Goal: Task Accomplishment & Management: Use online tool/utility

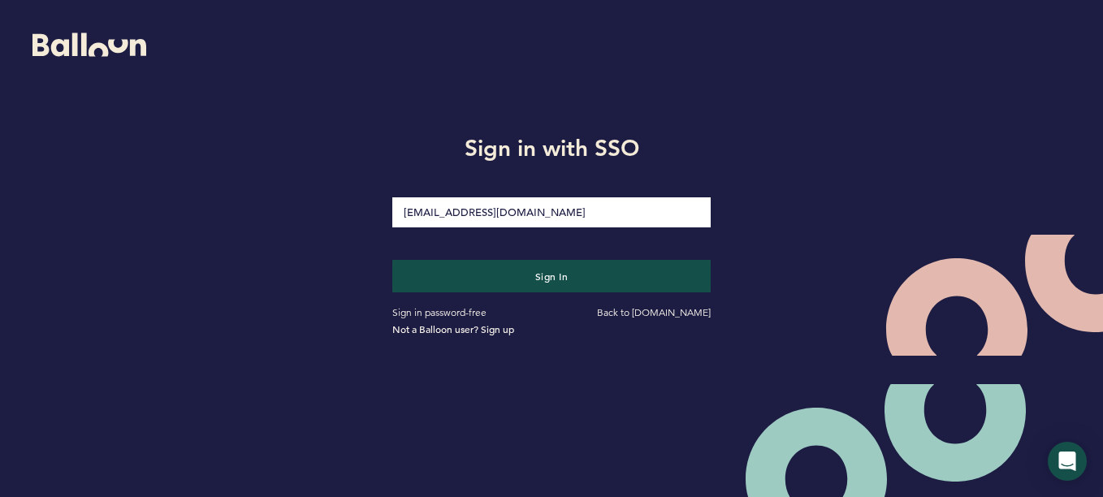
type input "[PERSON_NAME][EMAIL_ADDRESS][PERSON_NAME][DOMAIN_NAME]"
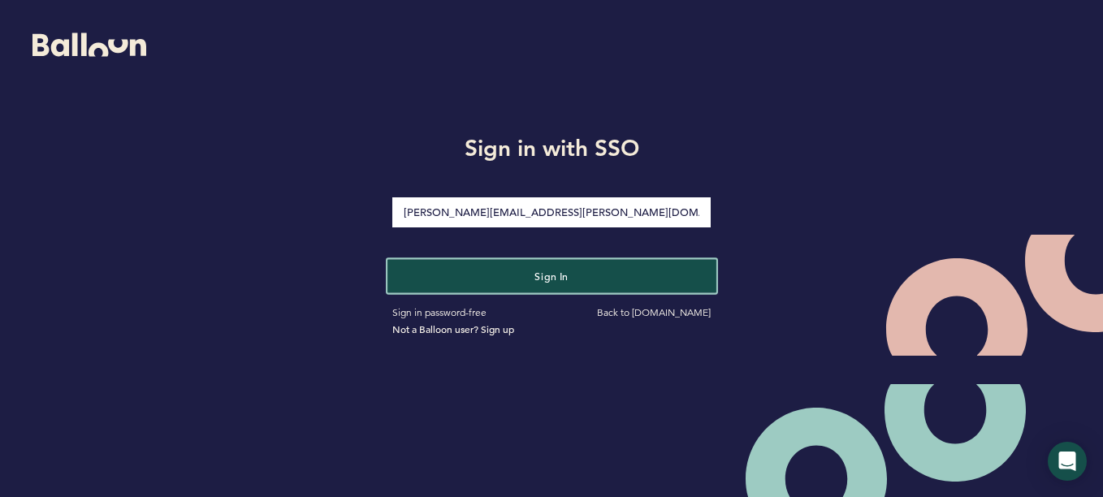
click at [538, 289] on button "Sign in" at bounding box center [551, 275] width 328 height 33
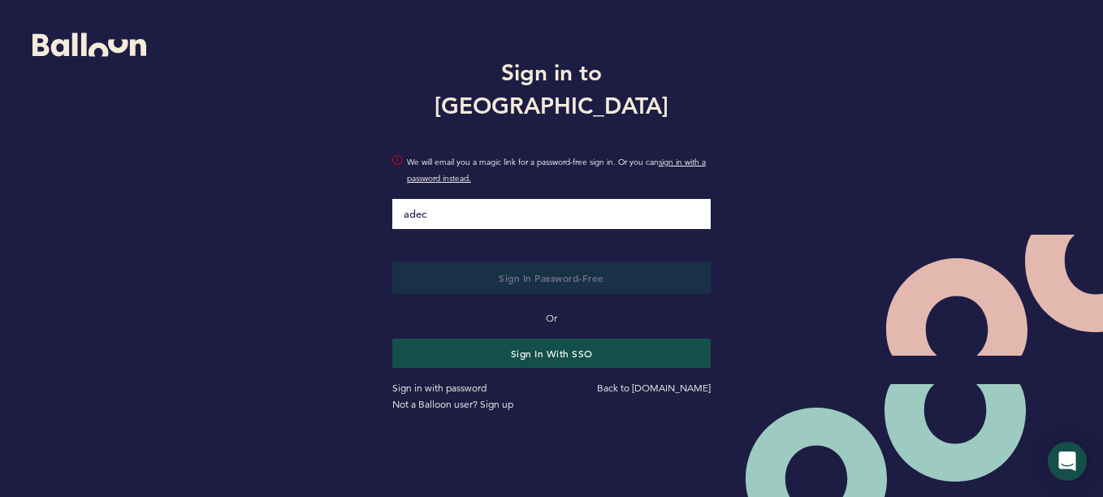
type input "[EMAIL_ADDRESS][DOMAIN_NAME]"
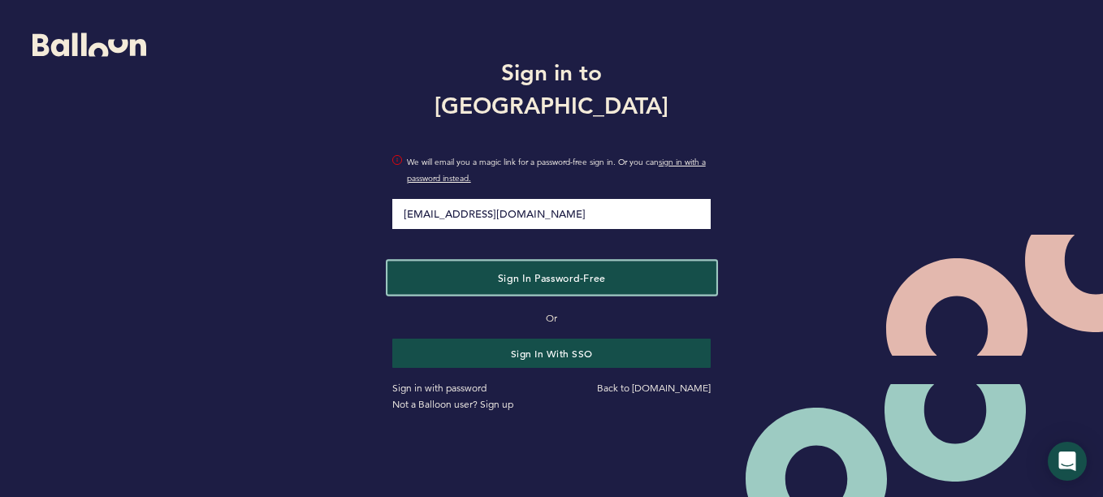
click at [501, 270] on span "Sign in Password-Free" at bounding box center [551, 276] width 108 height 13
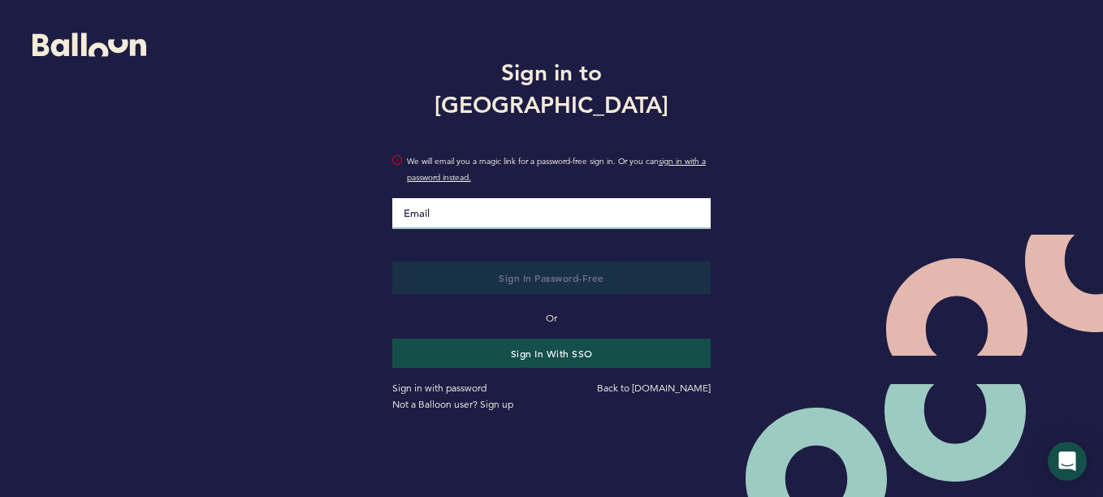
click at [508, 198] on input "Email" at bounding box center [551, 213] width 319 height 31
type input "[EMAIL_ADDRESS][DOMAIN_NAME]"
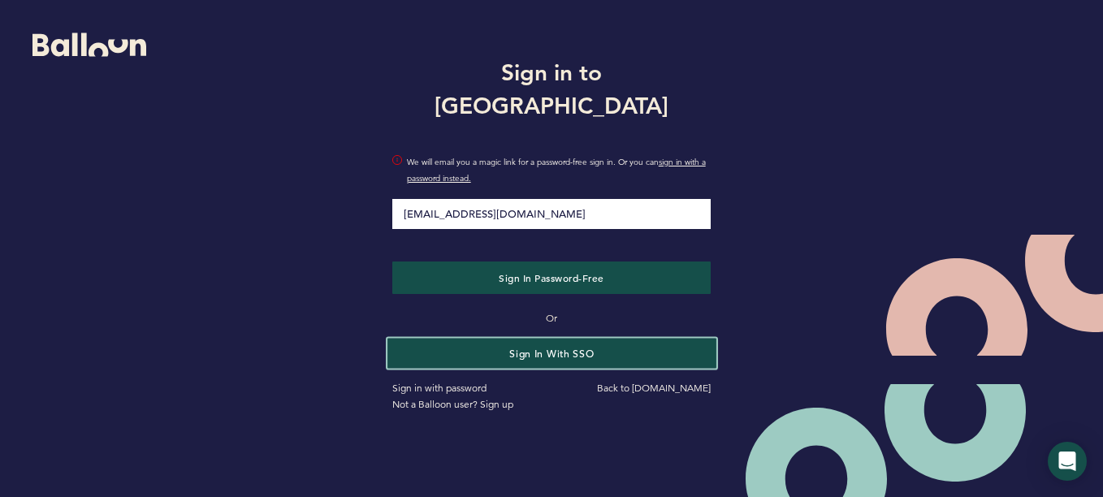
click at [540, 338] on button "Sign in with SSO" at bounding box center [551, 353] width 328 height 30
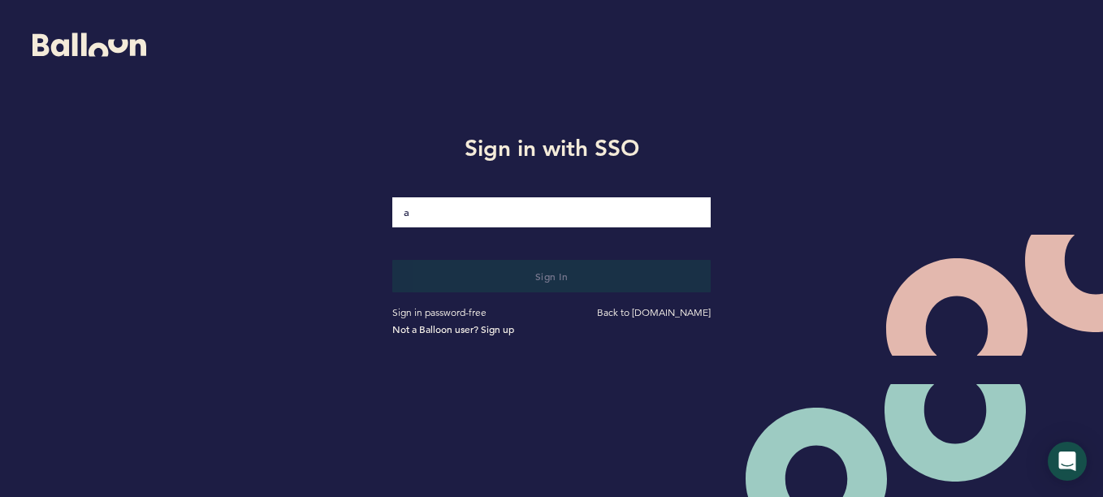
type input "[EMAIL_ADDRESS][DOMAIN_NAME]"
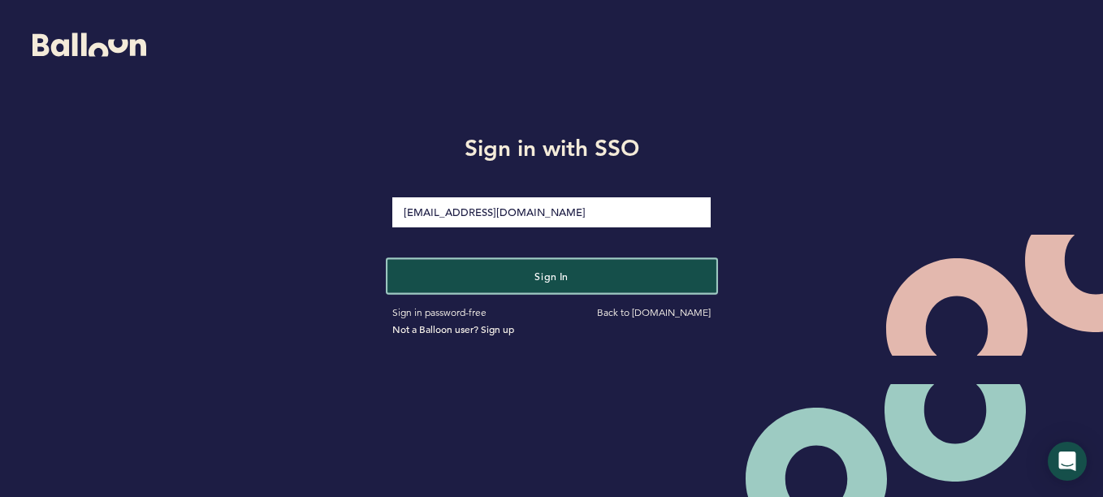
click at [500, 272] on button "Sign in" at bounding box center [551, 275] width 328 height 33
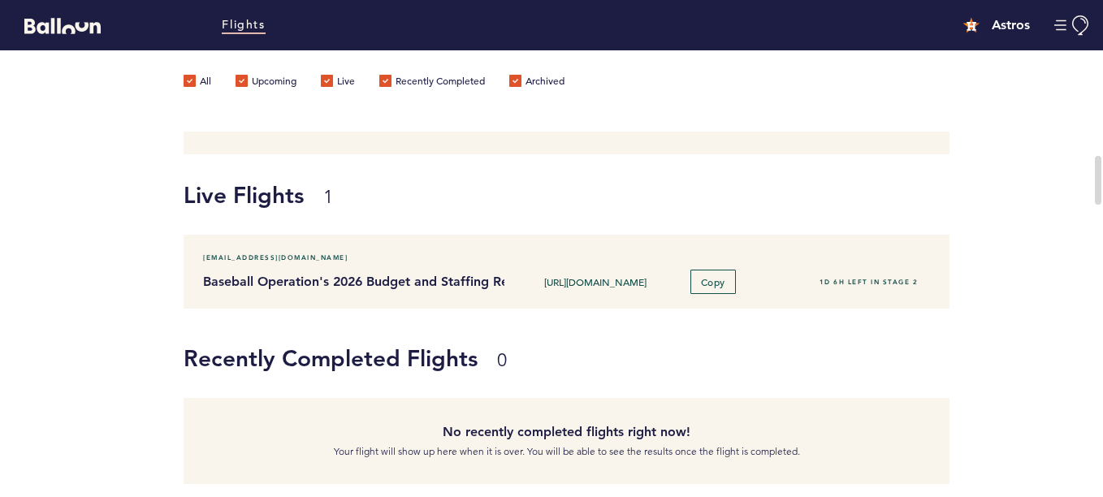
scroll to position [145, 0]
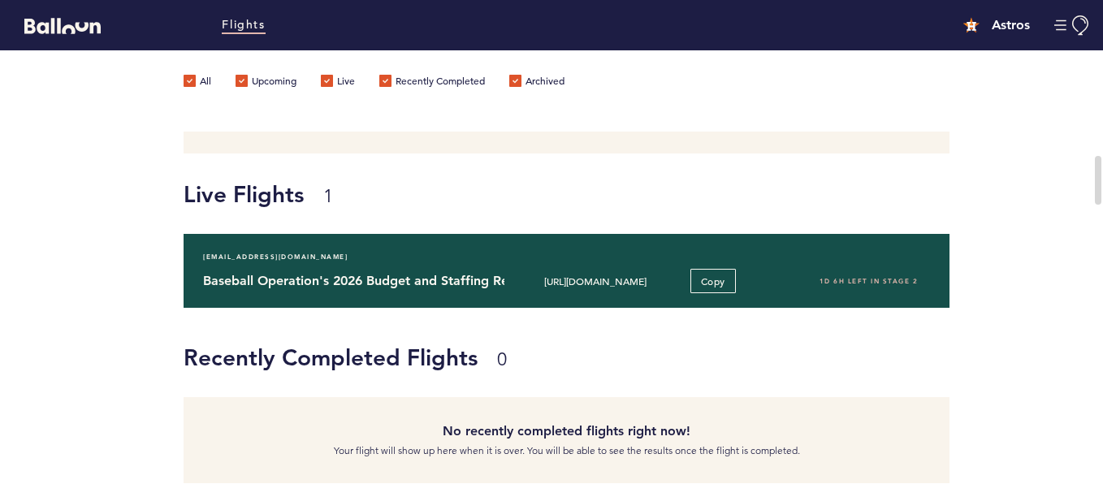
click at [452, 276] on h4 "Baseball Operation's 2026 Budget and Staffing Requests" at bounding box center [347, 280] width 288 height 19
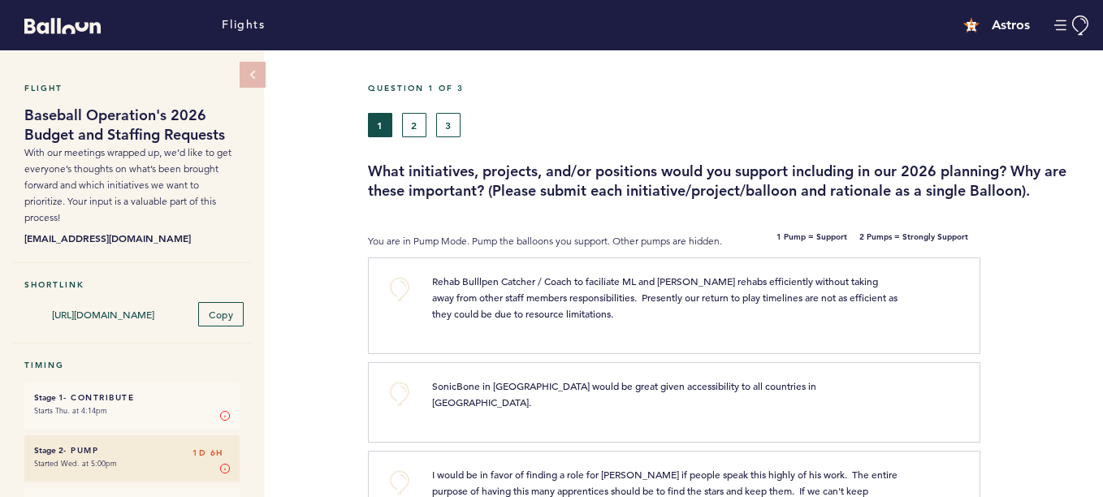
scroll to position [61, 0]
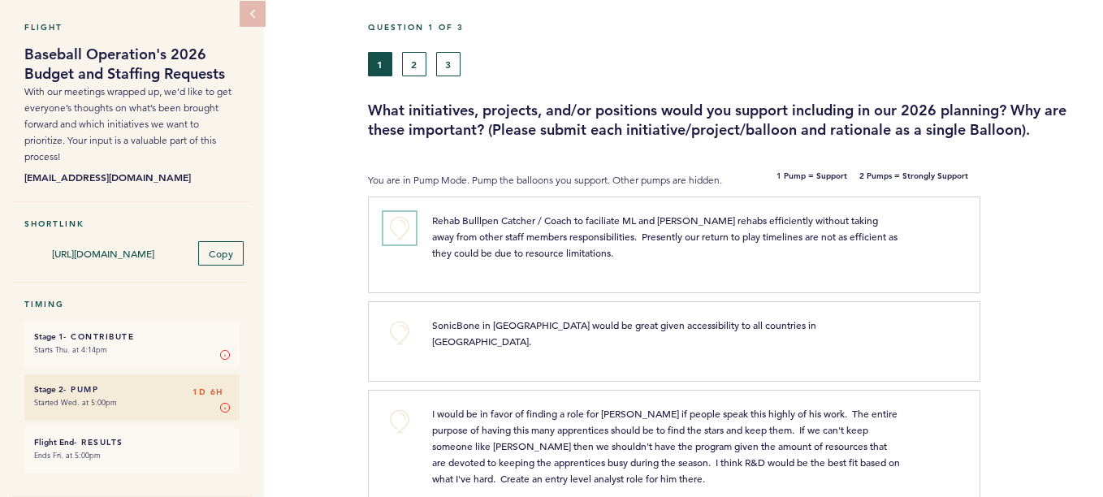
click at [398, 244] on button "+0" at bounding box center [399, 228] width 32 height 32
click at [398, 234] on span "+1" at bounding box center [399, 226] width 11 height 16
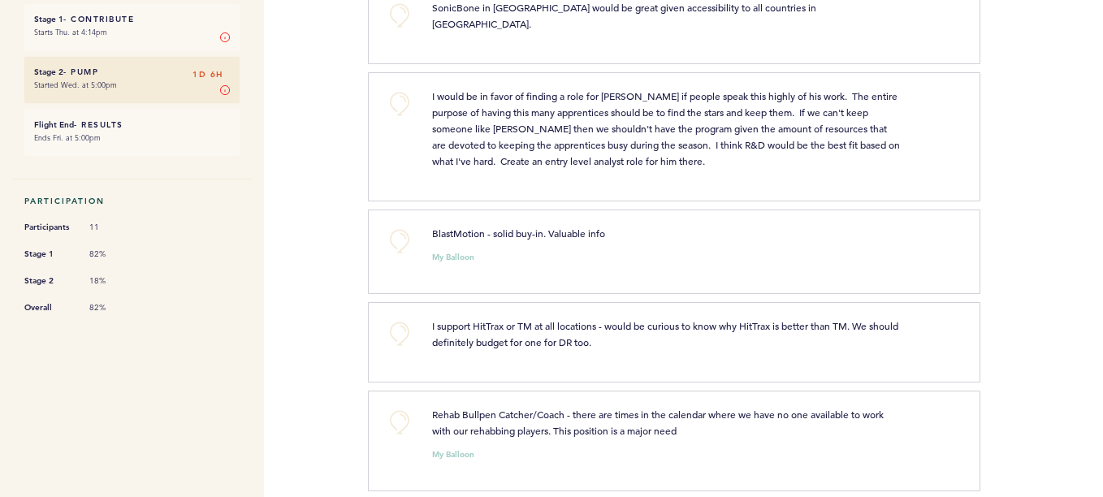
scroll to position [438, 0]
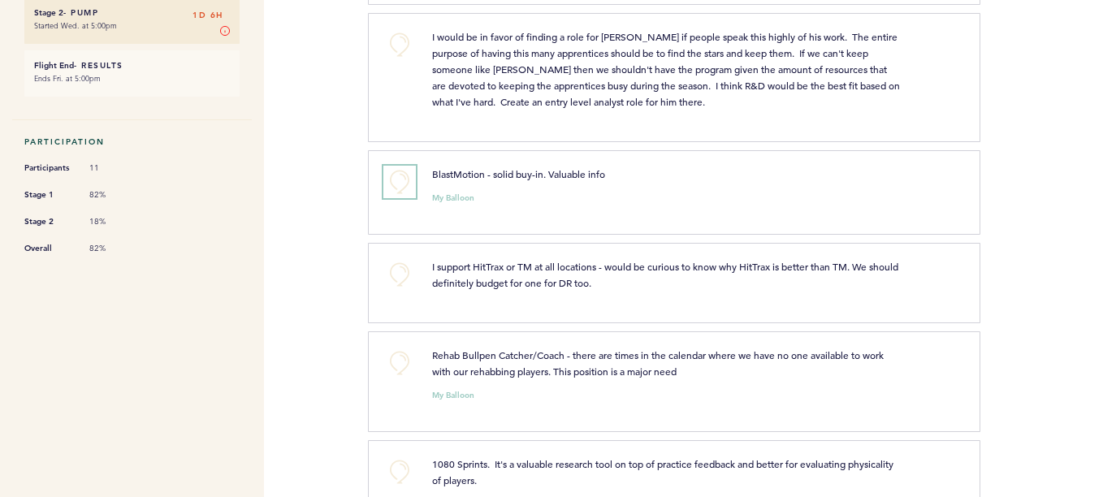
click at [396, 188] on button "+0" at bounding box center [399, 182] width 32 height 32
click at [396, 188] on span "+1" at bounding box center [399, 179] width 11 height 16
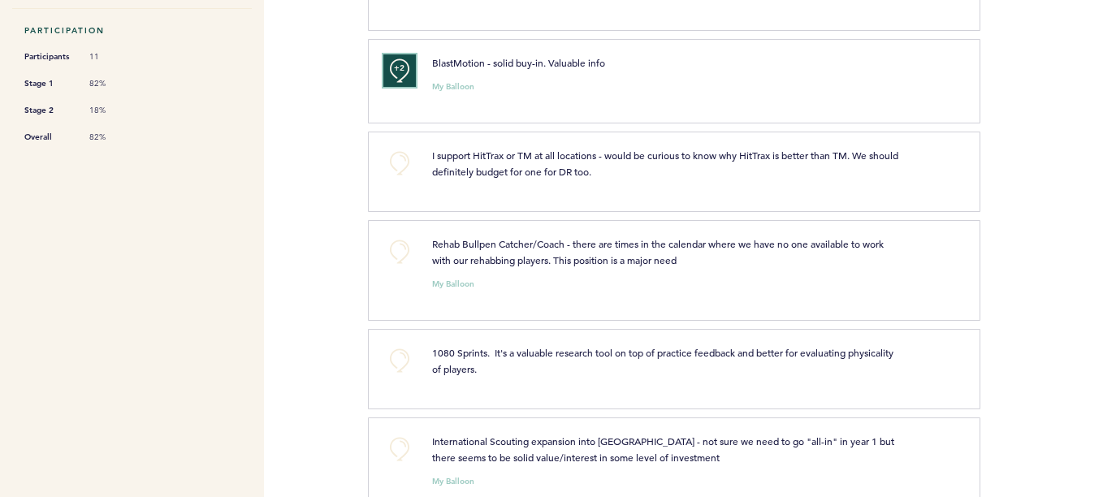
scroll to position [565, 0]
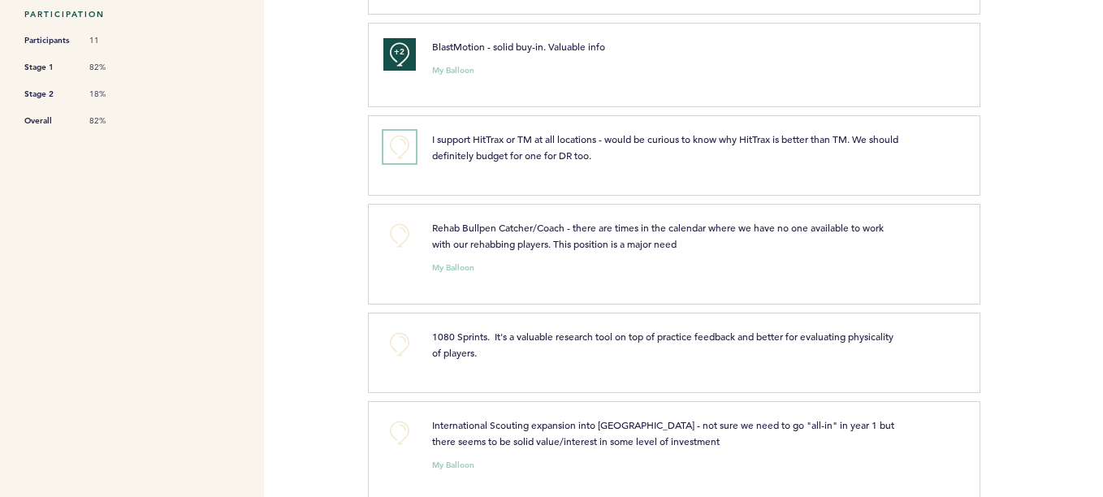
click at [398, 156] on button "+0" at bounding box center [399, 147] width 32 height 32
click at [398, 153] on span "+1" at bounding box center [399, 144] width 11 height 16
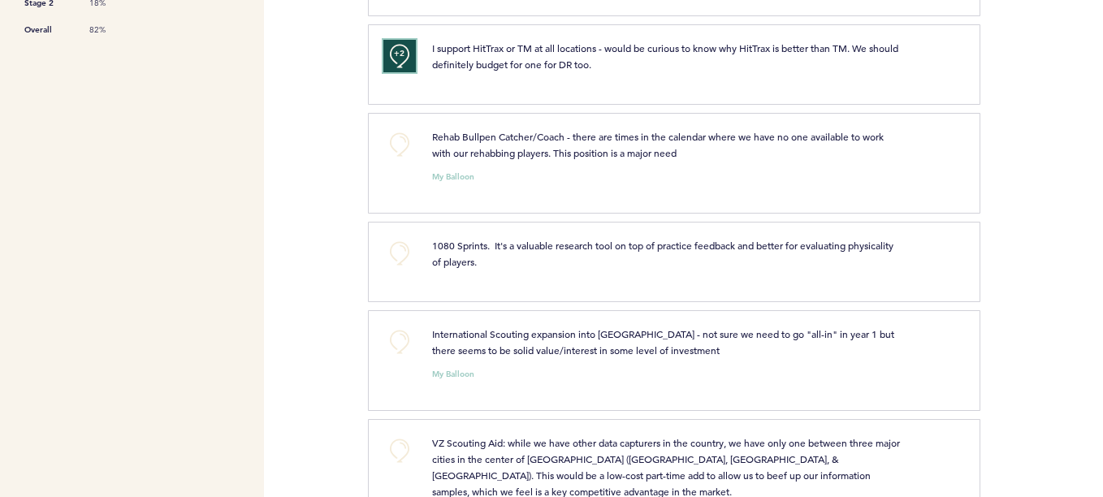
scroll to position [660, 0]
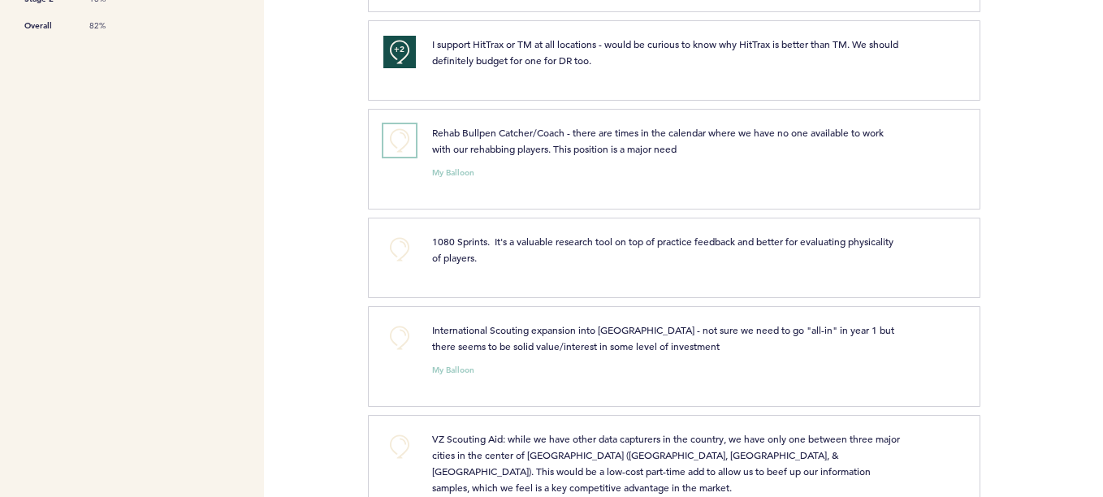
click at [398, 145] on button "+0" at bounding box center [399, 140] width 32 height 32
click at [398, 145] on span "+1" at bounding box center [399, 138] width 11 height 16
click at [404, 253] on button "+0" at bounding box center [399, 249] width 32 height 32
click at [404, 253] on span "+1" at bounding box center [399, 247] width 11 height 16
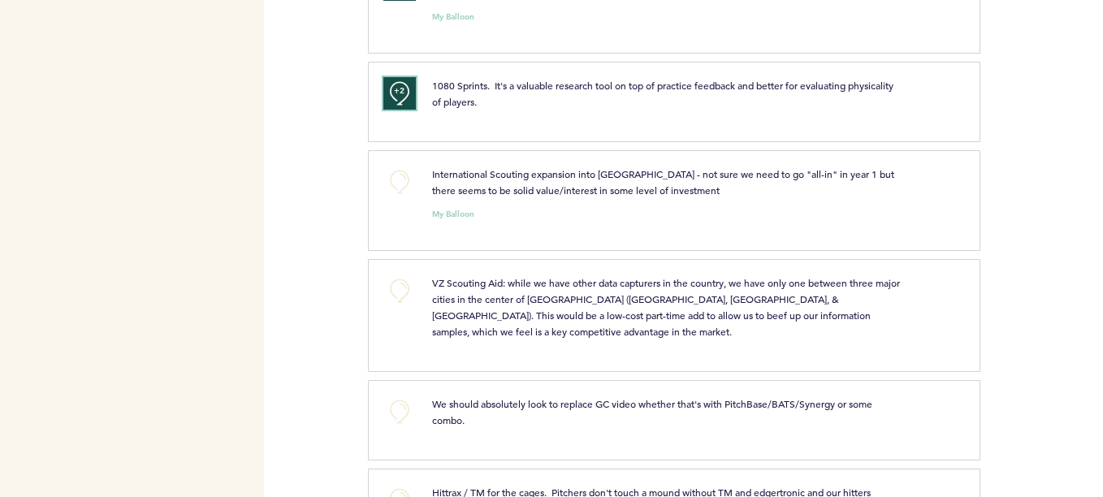
scroll to position [851, 0]
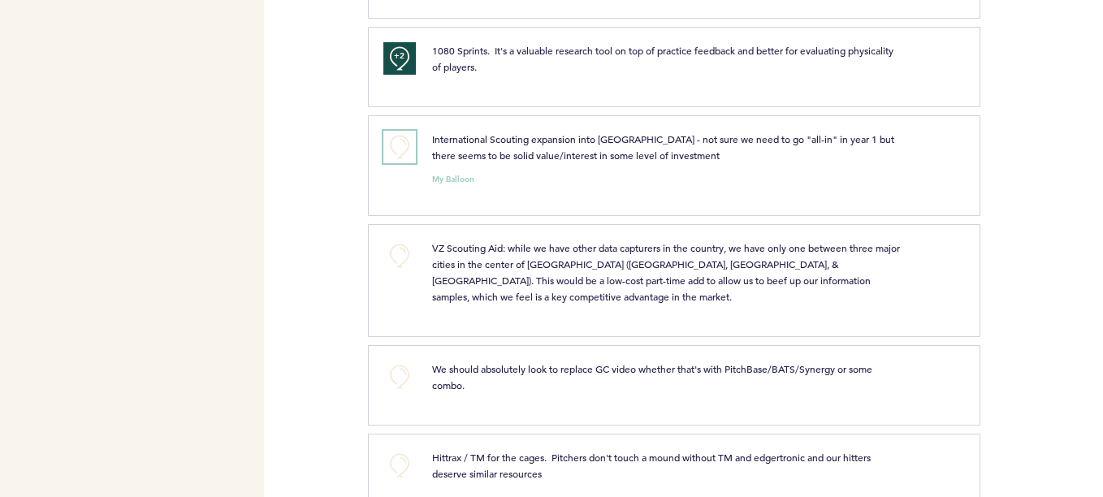
click at [400, 151] on button "+0" at bounding box center [399, 147] width 32 height 32
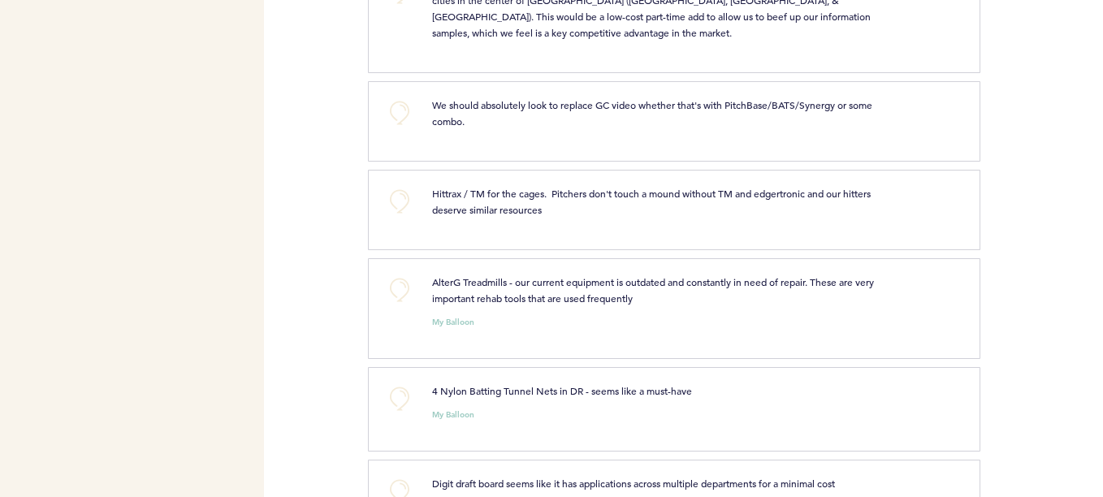
scroll to position [1117, 0]
click at [402, 205] on button "+0" at bounding box center [399, 200] width 32 height 32
click at [402, 205] on span "+1" at bounding box center [399, 197] width 11 height 16
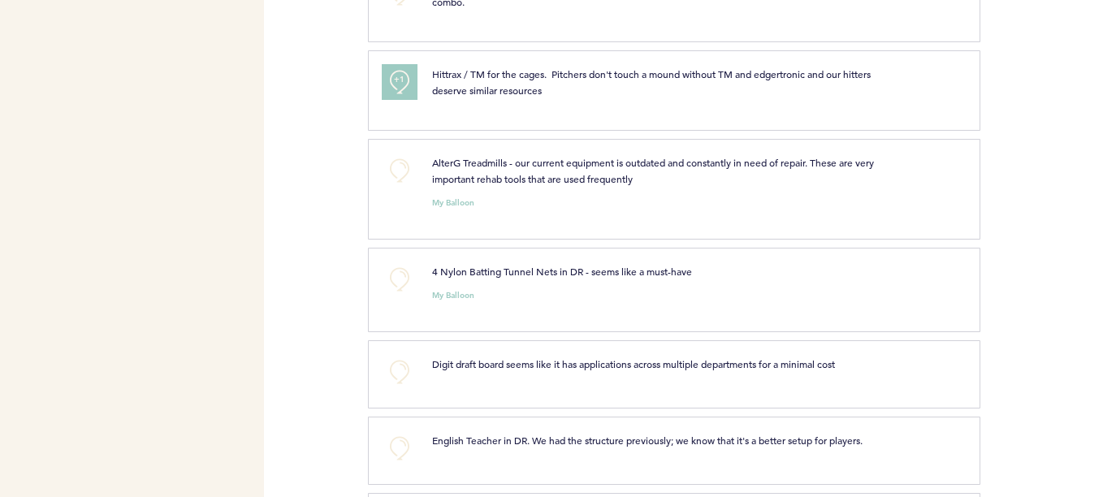
scroll to position [1235, 0]
click at [398, 174] on button "+0" at bounding box center [399, 170] width 32 height 32
click at [398, 174] on span "+1" at bounding box center [399, 167] width 11 height 16
click at [398, 84] on span "+1" at bounding box center [399, 79] width 11 height 16
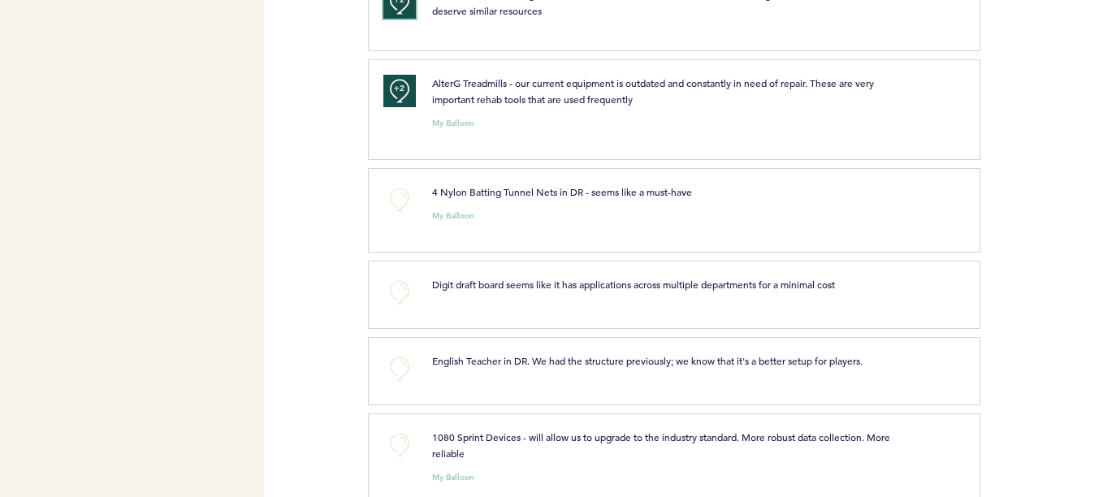
scroll to position [1315, 0]
click at [405, 202] on button "+0" at bounding box center [399, 199] width 32 height 32
click at [405, 202] on button "+1" at bounding box center [399, 199] width 32 height 32
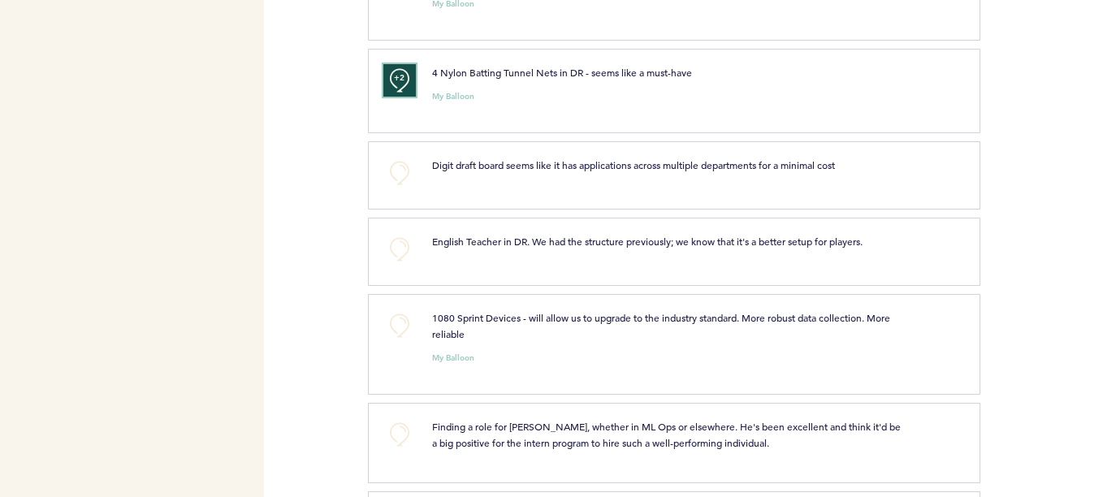
scroll to position [1434, 0]
click at [394, 188] on button "+0" at bounding box center [399, 172] width 32 height 32
click at [394, 188] on button "+1" at bounding box center [399, 172] width 32 height 32
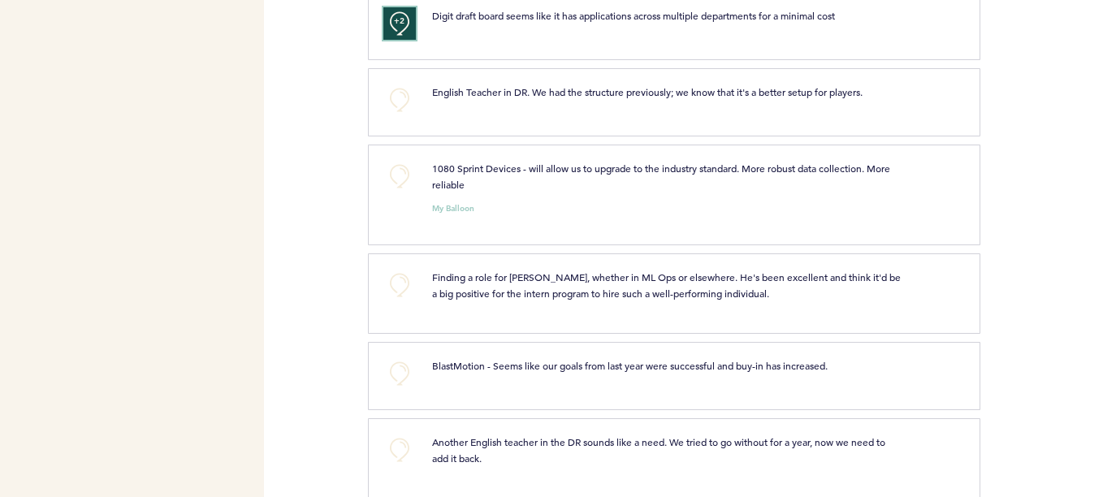
scroll to position [1584, 0]
click at [398, 184] on button "+0" at bounding box center [399, 175] width 32 height 32
click at [398, 181] on span "+1" at bounding box center [399, 173] width 11 height 16
click at [400, 100] on button "+0" at bounding box center [399, 99] width 32 height 32
click at [400, 100] on span "+1" at bounding box center [399, 97] width 11 height 16
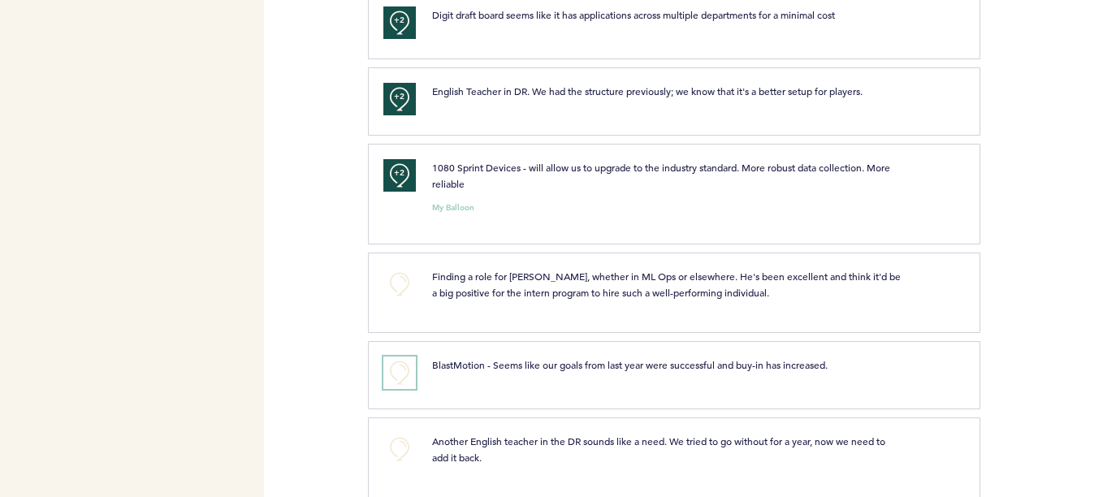
click at [397, 370] on button "+0" at bounding box center [399, 373] width 32 height 32
click at [397, 370] on span "+1" at bounding box center [399, 370] width 11 height 16
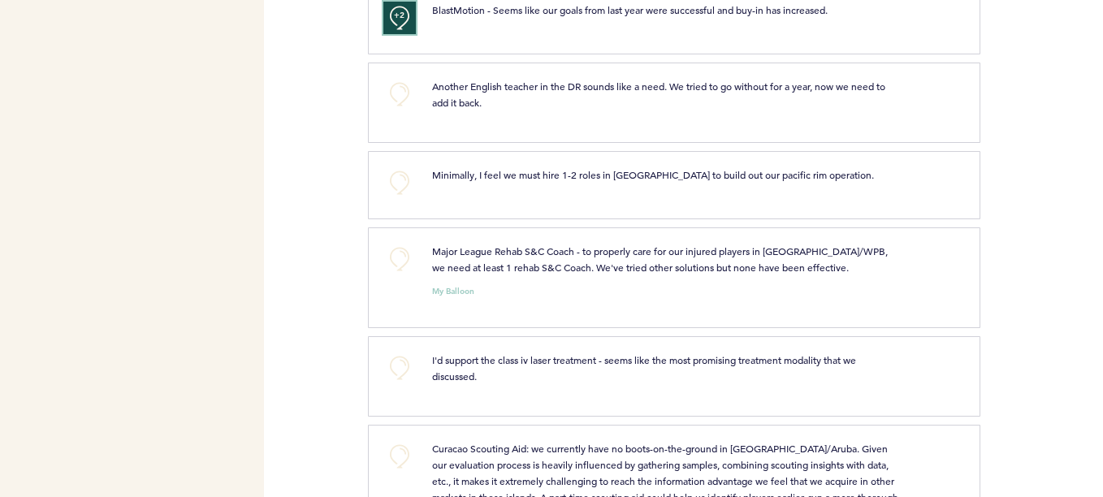
scroll to position [1943, 0]
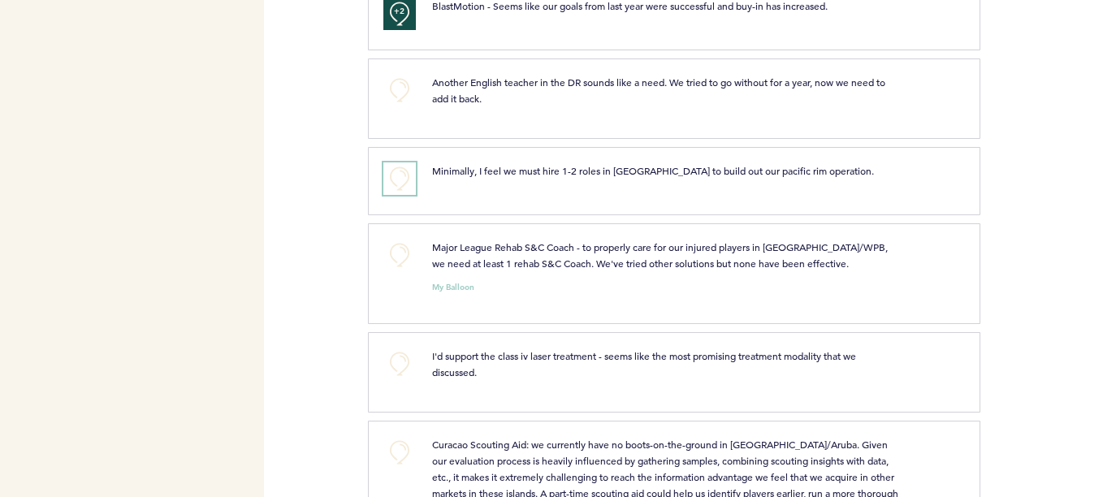
click at [399, 178] on button "+0" at bounding box center [399, 178] width 32 height 32
click at [399, 178] on span "+1" at bounding box center [399, 176] width 11 height 16
click at [393, 262] on button "+0" at bounding box center [399, 255] width 32 height 32
click at [394, 261] on span "+1" at bounding box center [399, 252] width 11 height 16
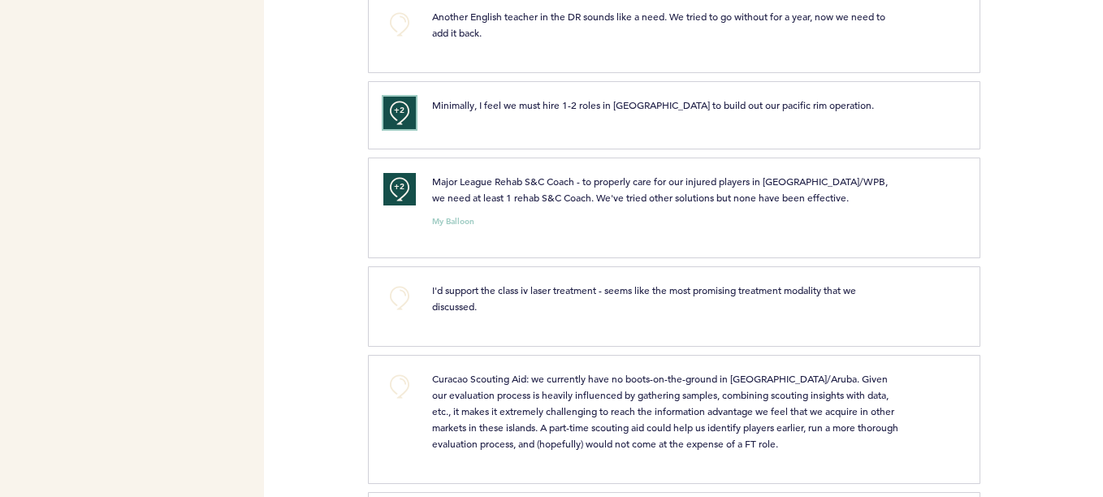
click at [394, 118] on span "+2" at bounding box center [399, 110] width 11 height 16
click at [393, 118] on button "+0" at bounding box center [399, 113] width 32 height 32
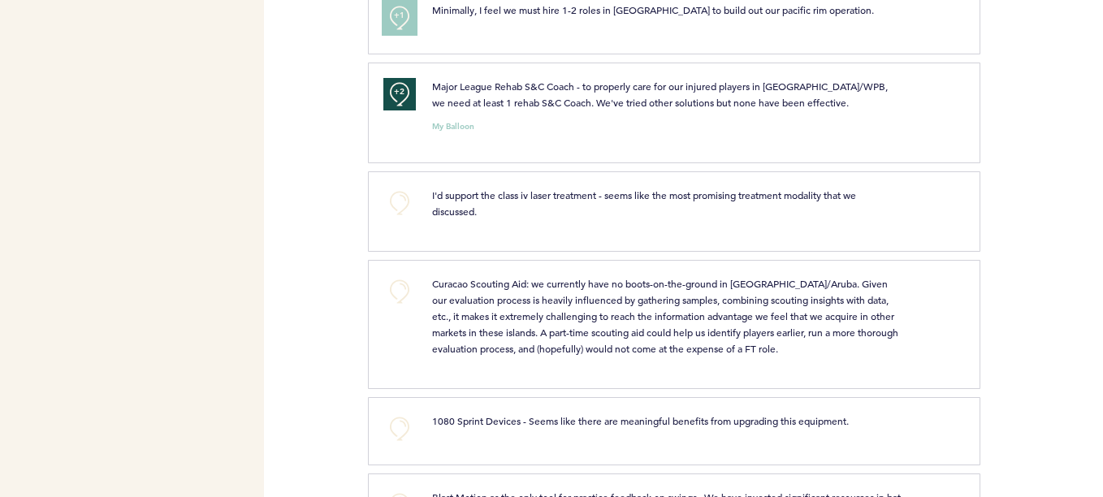
scroll to position [2110, 0]
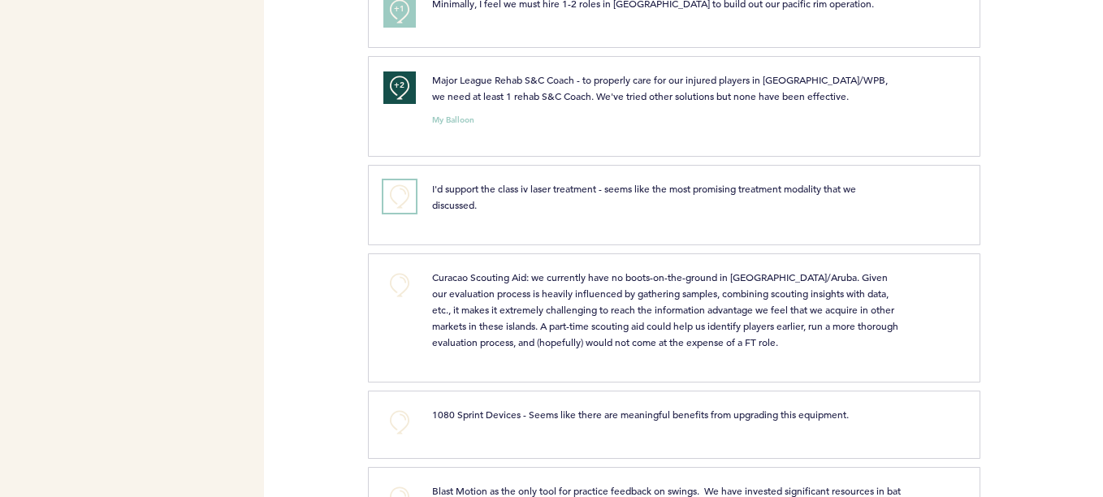
click at [405, 199] on button "+0" at bounding box center [399, 196] width 32 height 32
click at [405, 199] on span "+1" at bounding box center [399, 194] width 11 height 16
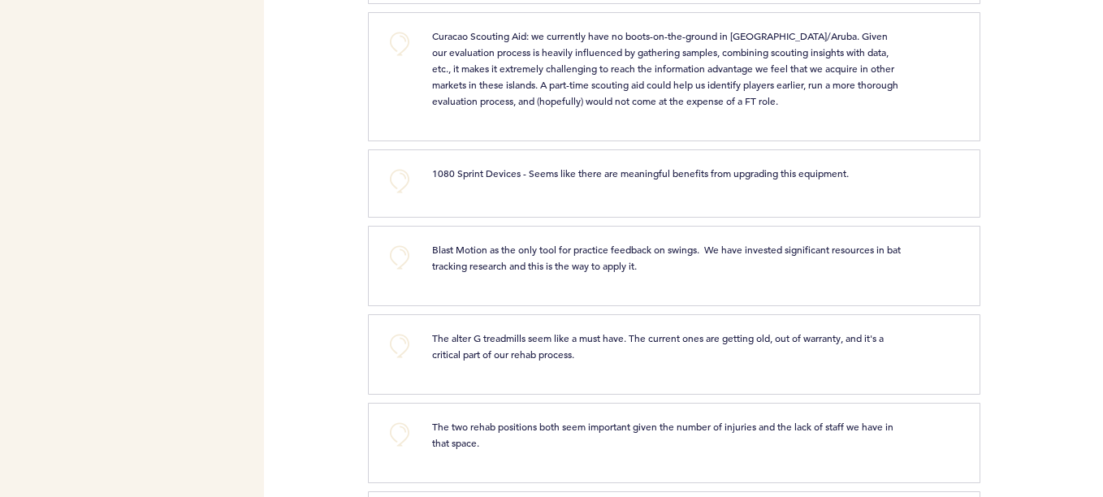
scroll to position [2352, 0]
click at [401, 178] on button "+0" at bounding box center [399, 180] width 32 height 32
click at [401, 178] on span "+1" at bounding box center [399, 178] width 11 height 16
click at [400, 261] on button "+0" at bounding box center [399, 256] width 32 height 32
click at [400, 261] on span "+1" at bounding box center [399, 254] width 11 height 16
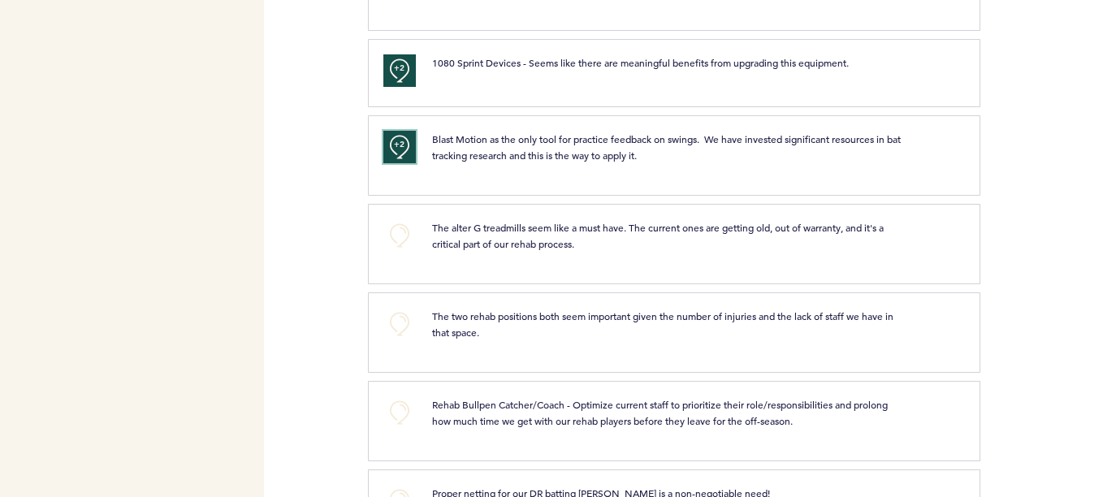
scroll to position [2464, 0]
click at [398, 237] on button "+0" at bounding box center [399, 234] width 32 height 32
click at [398, 237] on span "+1" at bounding box center [399, 231] width 11 height 16
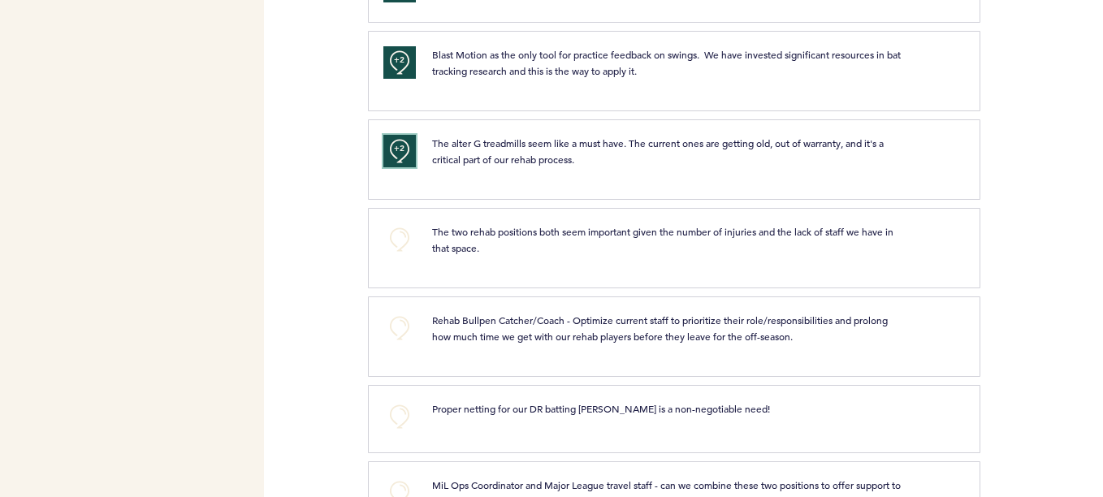
scroll to position [2547, 0]
click at [395, 240] on button "+0" at bounding box center [399, 239] width 32 height 32
click at [395, 240] on span "+1" at bounding box center [399, 236] width 11 height 16
click at [398, 333] on button "+0" at bounding box center [399, 327] width 32 height 32
click at [398, 333] on span "+1" at bounding box center [399, 325] width 11 height 16
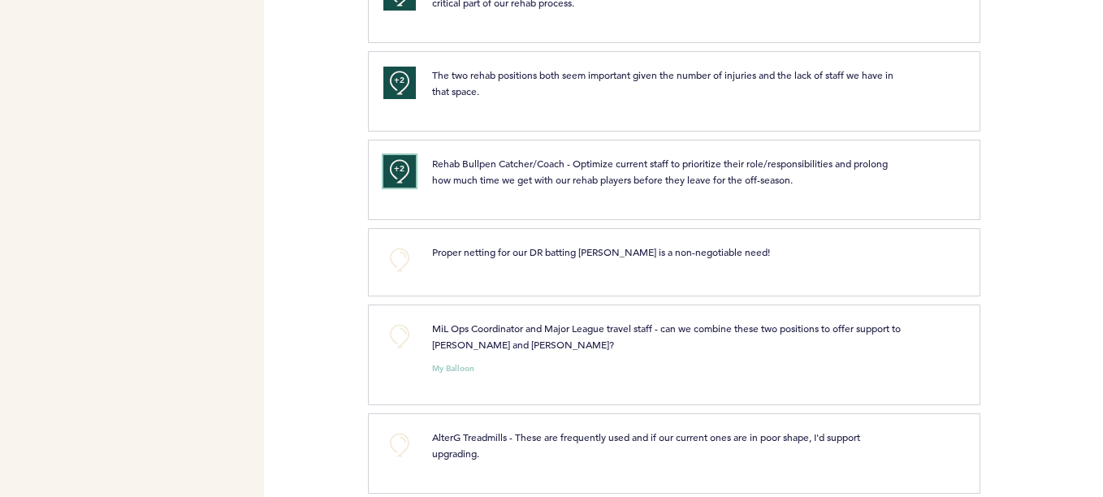
scroll to position [2704, 0]
click at [400, 264] on button "+0" at bounding box center [399, 259] width 32 height 32
click at [400, 264] on span "+1" at bounding box center [399, 257] width 11 height 16
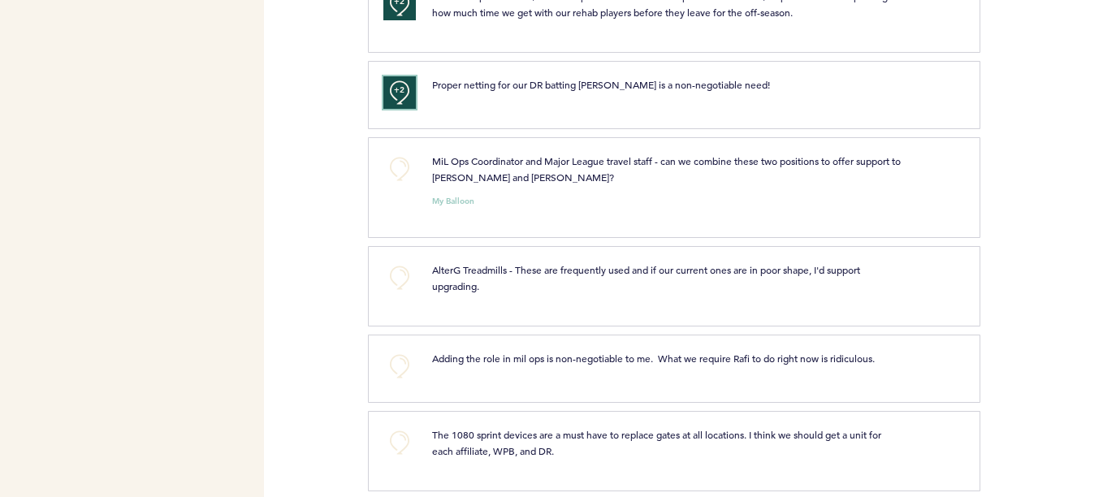
scroll to position [2871, 0]
click at [400, 175] on button "+0" at bounding box center [399, 168] width 32 height 32
click at [405, 284] on button "+0" at bounding box center [399, 277] width 32 height 32
click at [405, 283] on span "+1" at bounding box center [399, 274] width 11 height 16
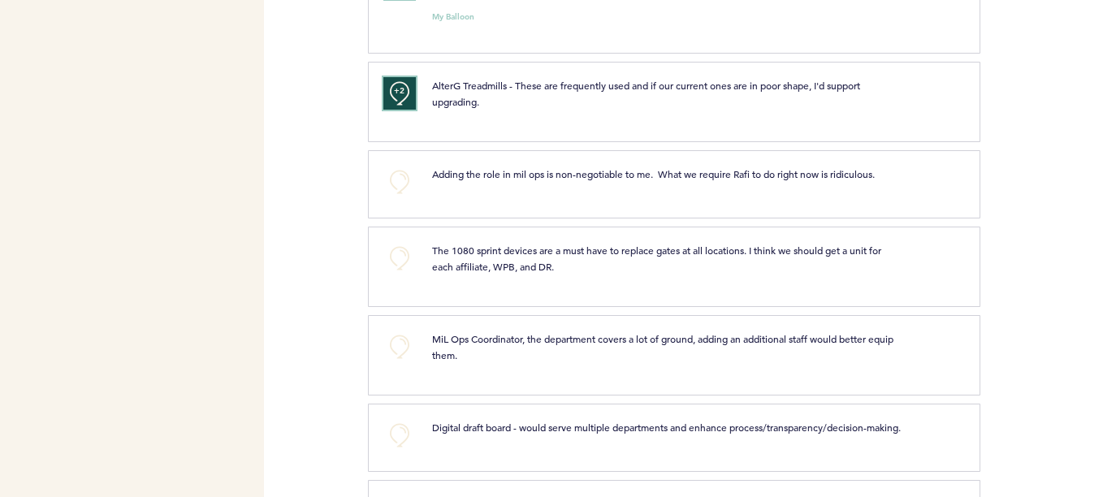
scroll to position [3063, 0]
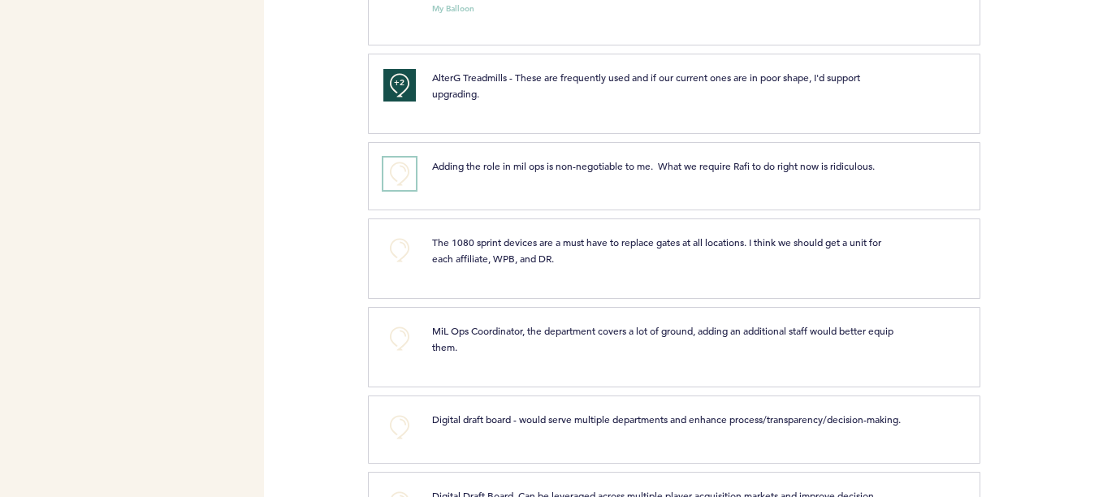
click at [404, 180] on button "+0" at bounding box center [399, 174] width 32 height 32
click at [399, 252] on button "+0" at bounding box center [399, 250] width 32 height 32
click at [399, 252] on span "+1" at bounding box center [399, 248] width 11 height 16
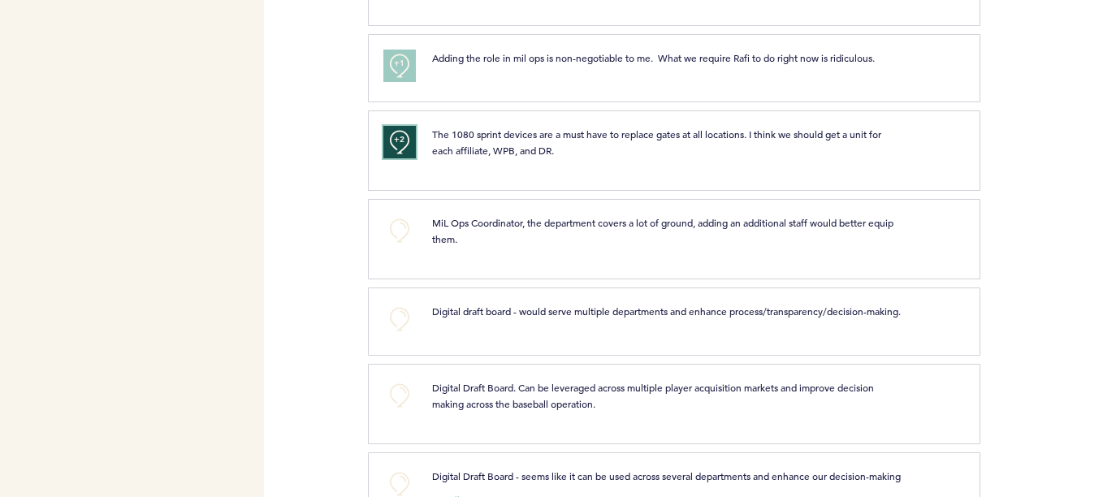
scroll to position [3172, 0]
click at [398, 234] on button "+0" at bounding box center [399, 230] width 32 height 32
click at [400, 318] on button "+0" at bounding box center [399, 318] width 32 height 32
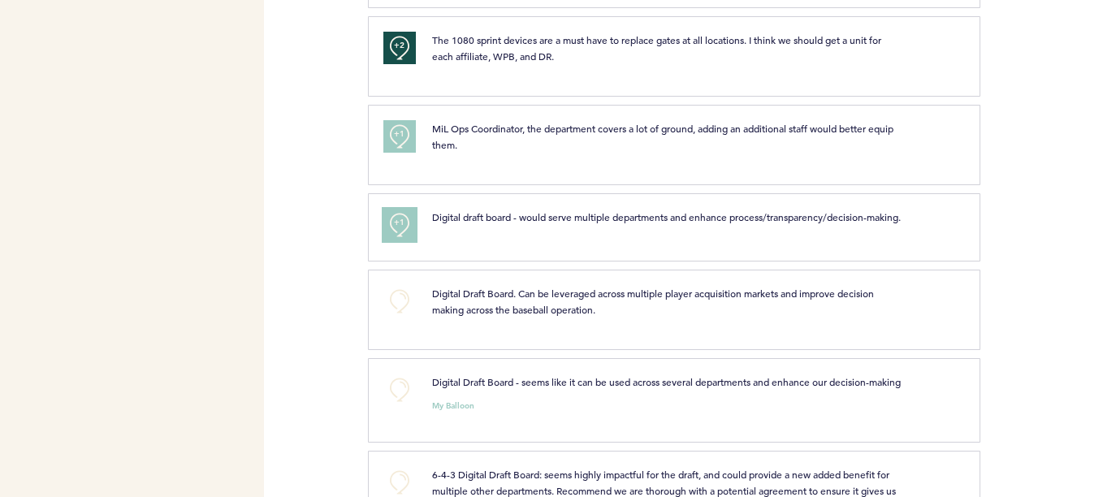
scroll to position [3266, 0]
click at [399, 317] on button "+0" at bounding box center [399, 300] width 32 height 32
click at [399, 403] on button "+0" at bounding box center [399, 389] width 32 height 32
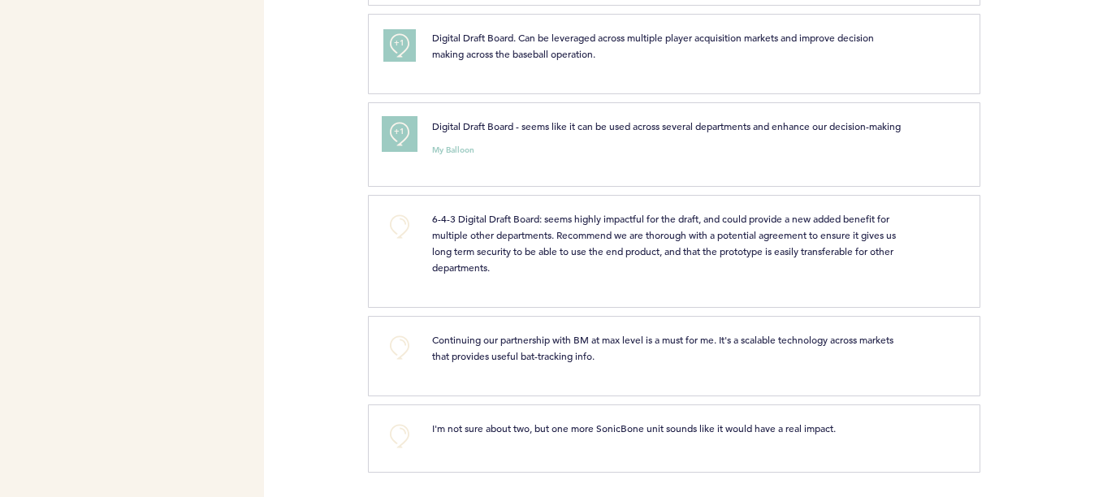
scroll to position [3550, 0]
click at [399, 230] on button "+0" at bounding box center [399, 226] width 32 height 32
click at [400, 348] on button "+0" at bounding box center [399, 347] width 32 height 32
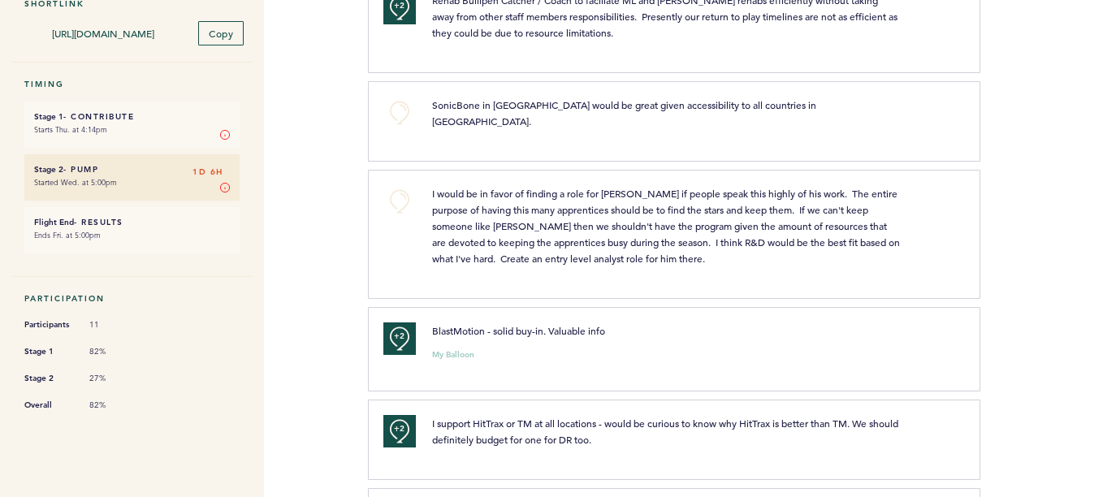
scroll to position [0, 0]
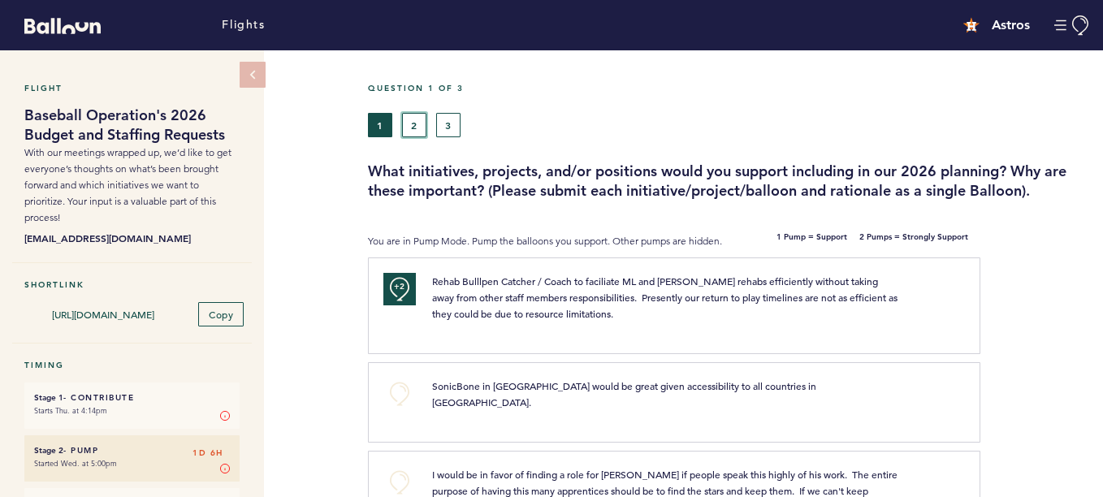
click at [413, 119] on button "2" at bounding box center [414, 125] width 24 height 24
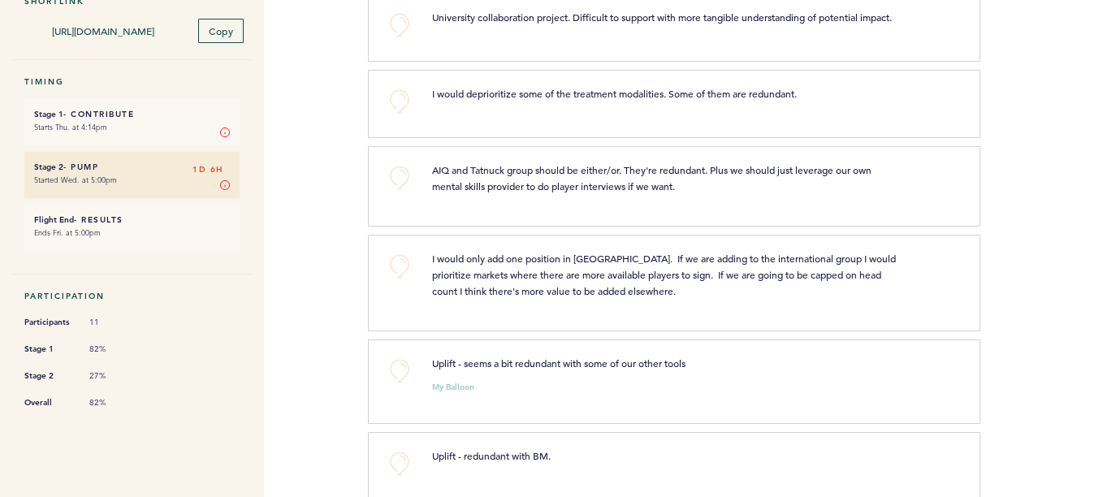
scroll to position [292, 0]
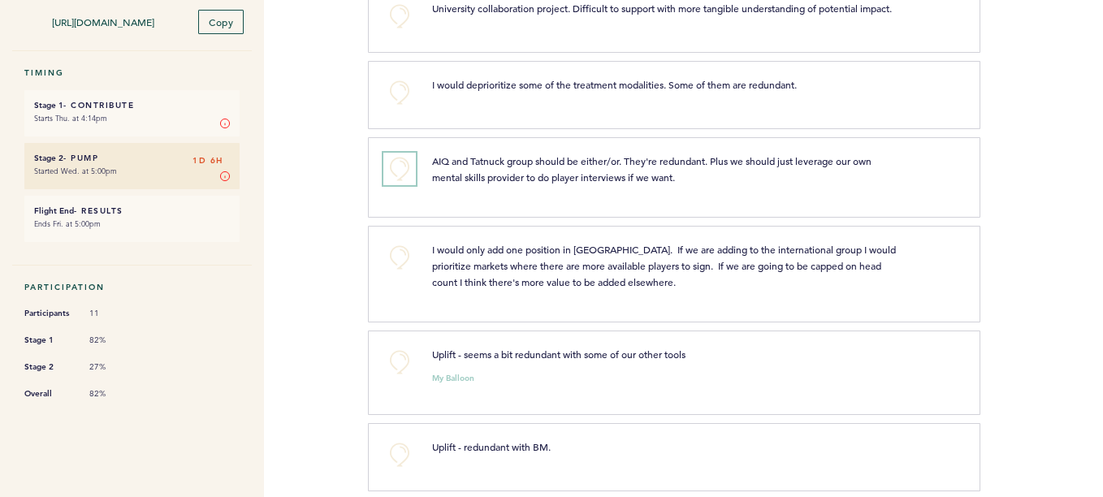
click at [400, 185] on button "+0" at bounding box center [399, 169] width 32 height 32
click at [400, 175] on span "+1" at bounding box center [399, 166] width 11 height 16
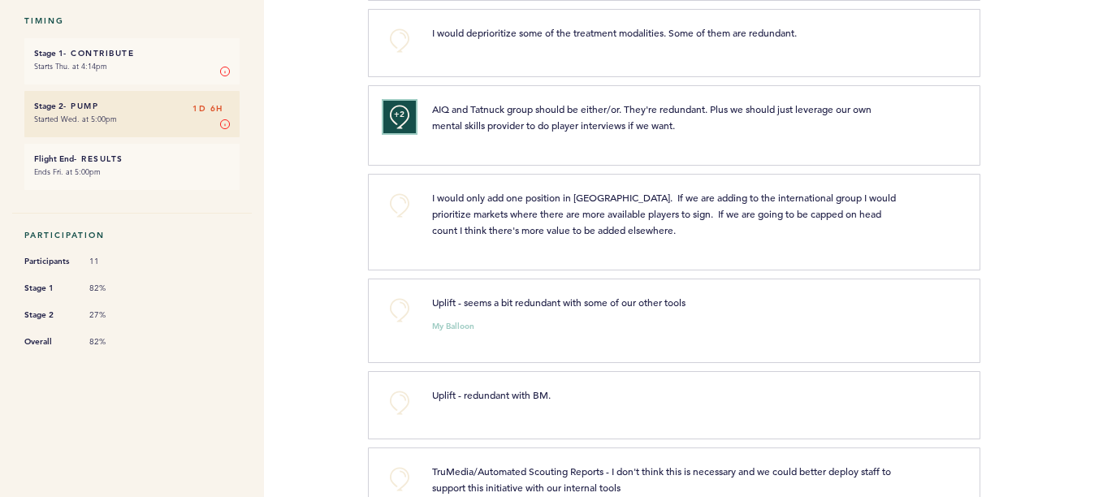
scroll to position [348, 0]
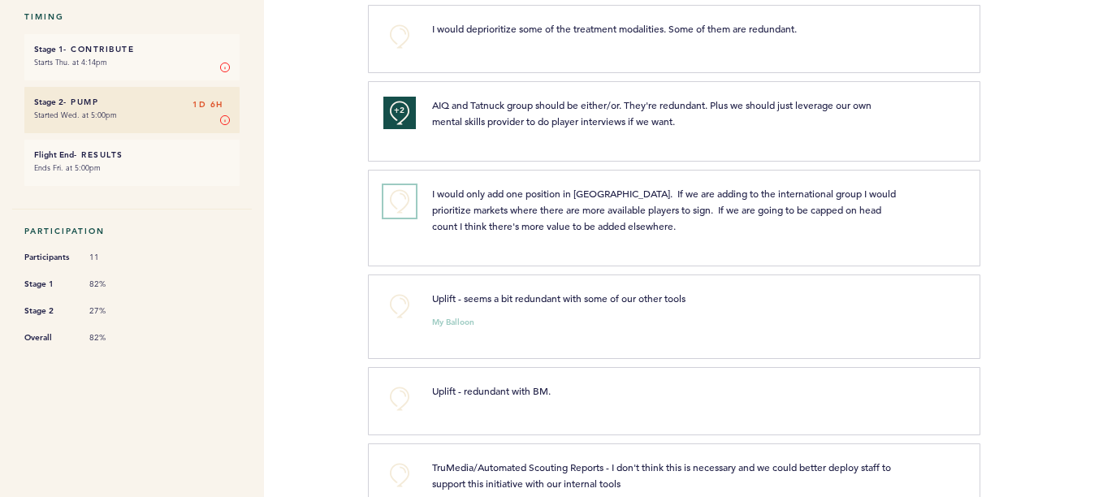
click at [396, 218] on button "+0" at bounding box center [399, 201] width 32 height 32
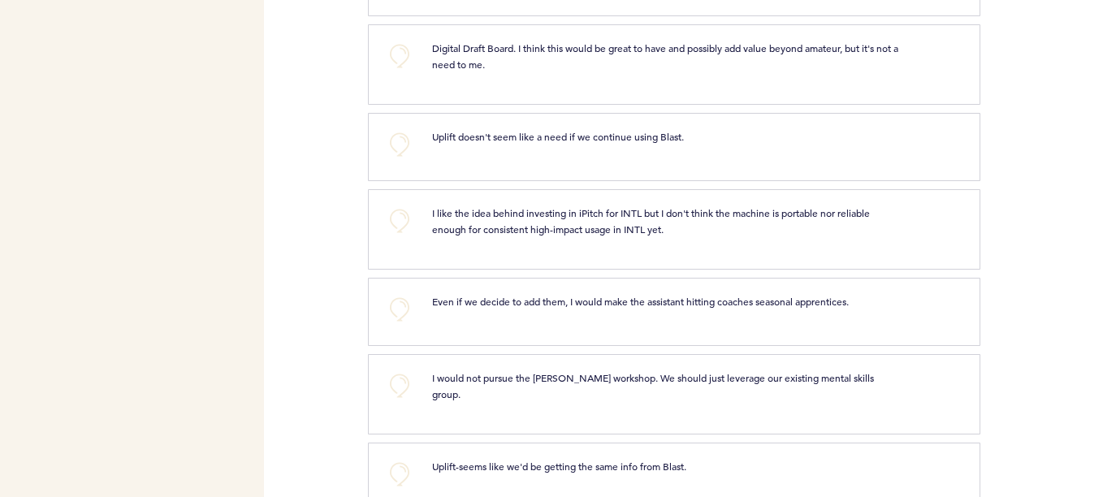
scroll to position [1365, 0]
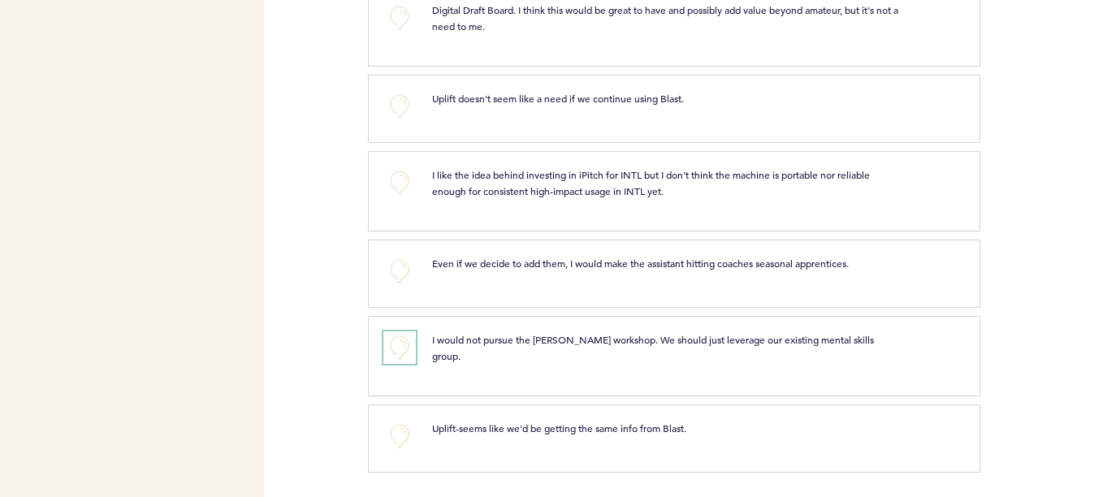
click at [403, 353] on button "+0" at bounding box center [399, 347] width 32 height 32
click at [403, 353] on span "+1" at bounding box center [399, 345] width 11 height 16
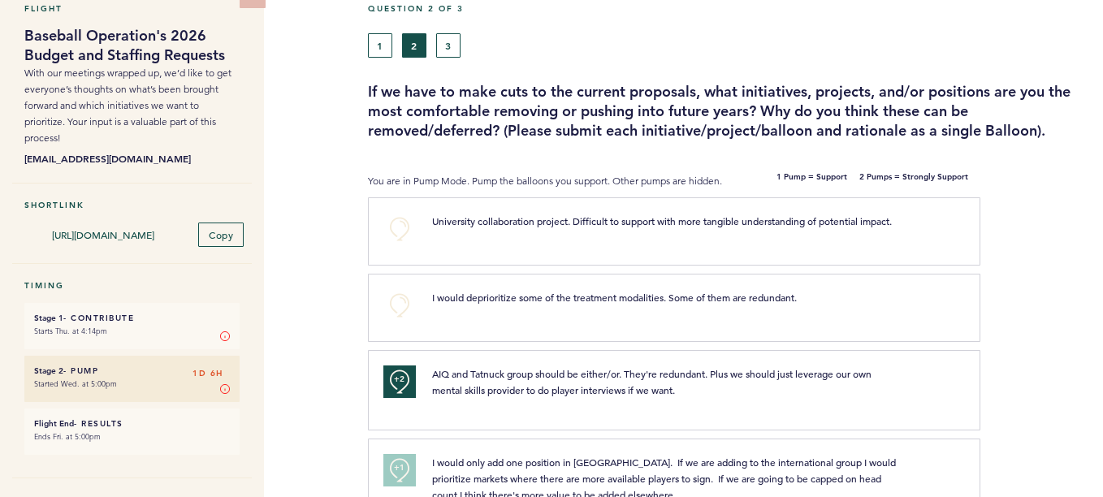
scroll to position [79, 0]
click at [449, 50] on button "3" at bounding box center [448, 46] width 24 height 24
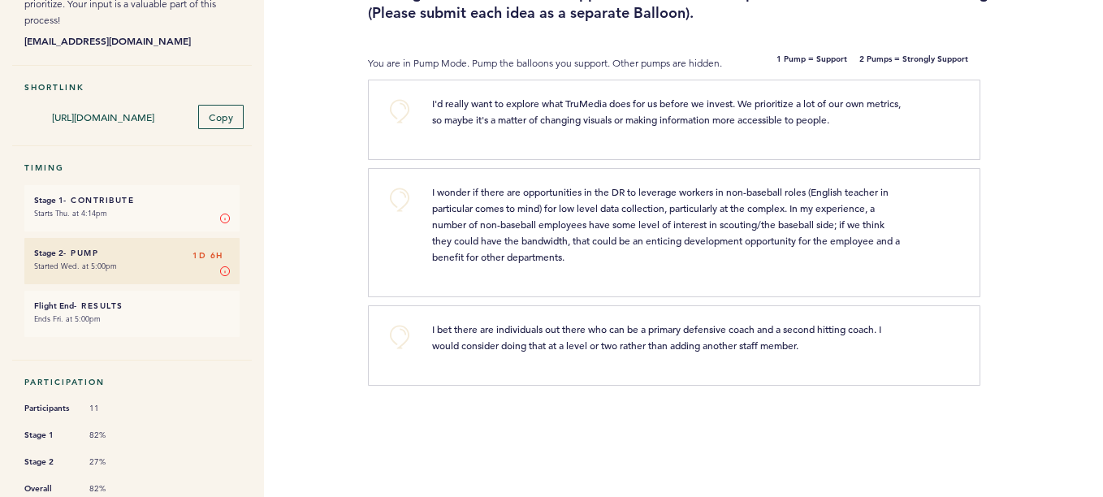
scroll to position [240, 0]
